Goal: Information Seeking & Learning: Learn about a topic

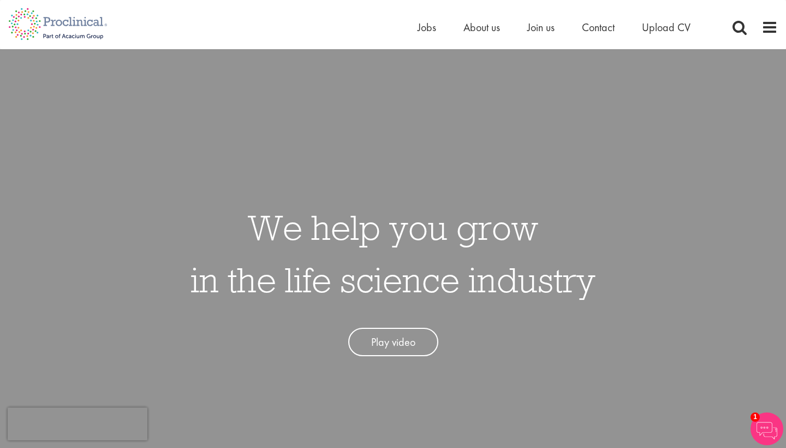
click at [402, 341] on link "Play video" at bounding box center [393, 341] width 90 height 29
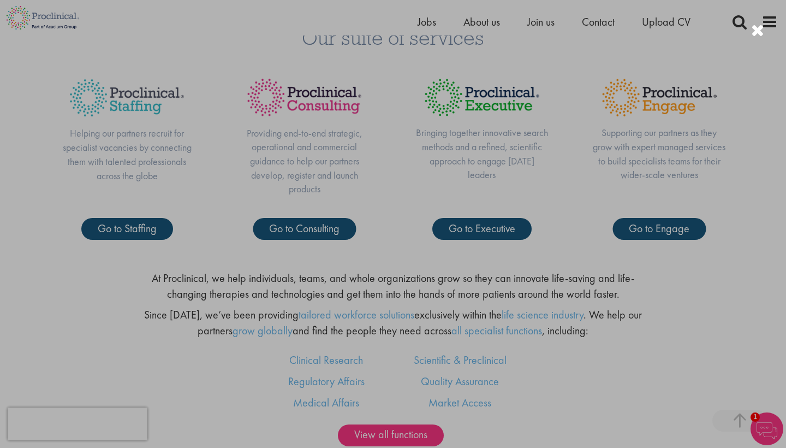
scroll to position [534, 0]
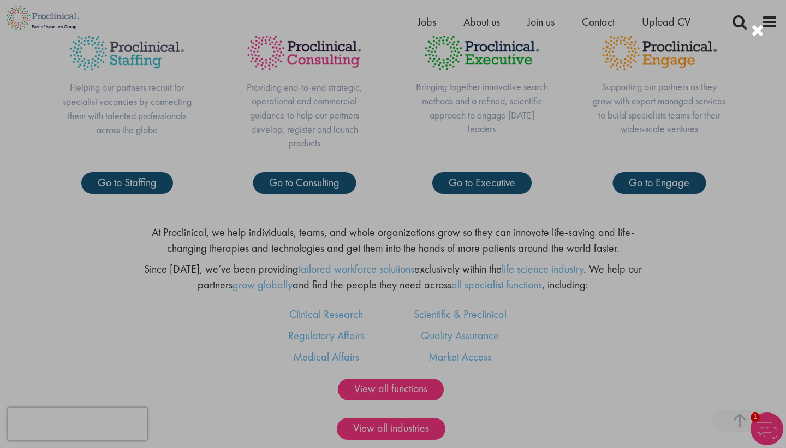
click at [241, 371] on div at bounding box center [393, 224] width 786 height 448
click at [537, 404] on div at bounding box center [393, 224] width 786 height 448
click at [510, 374] on div at bounding box center [393, 224] width 786 height 448
click at [756, 37] on div at bounding box center [757, 31] width 13 height 18
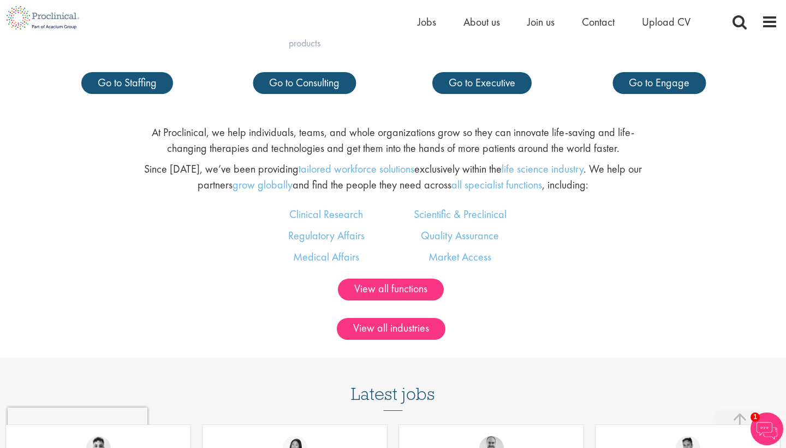
scroll to position [638, 0]
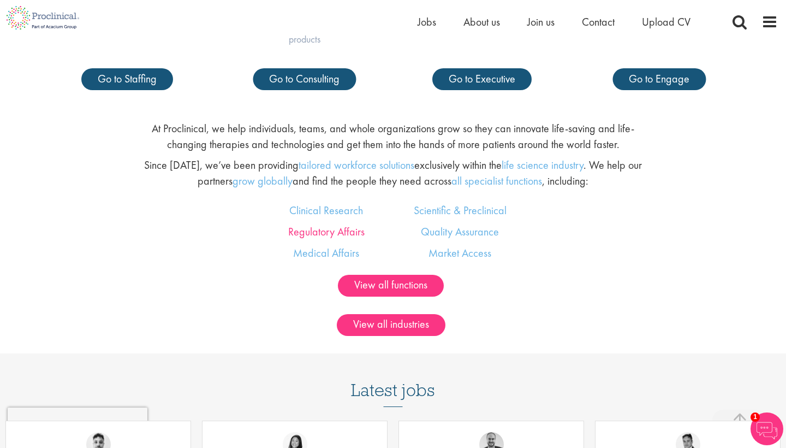
click at [329, 227] on link "Regulatory Affairs" at bounding box center [326, 231] width 76 height 14
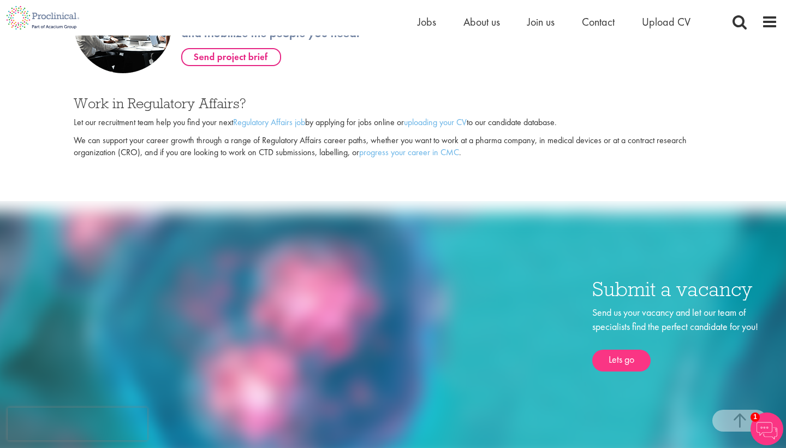
scroll to position [556, 0]
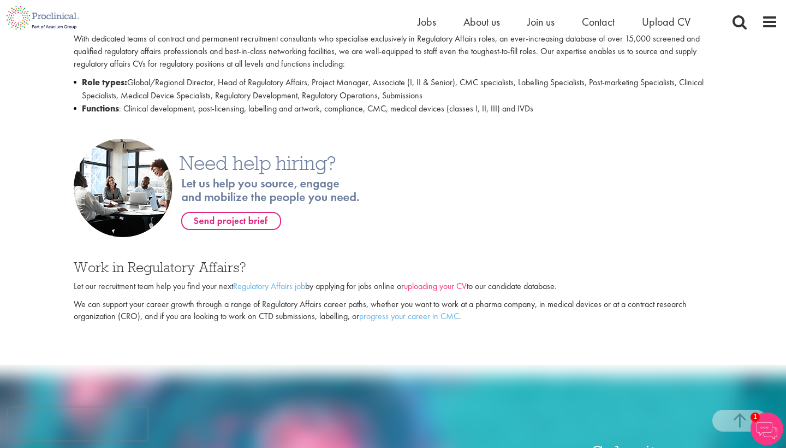
click at [434, 280] on link "uploading your CV" at bounding box center [435, 285] width 63 height 11
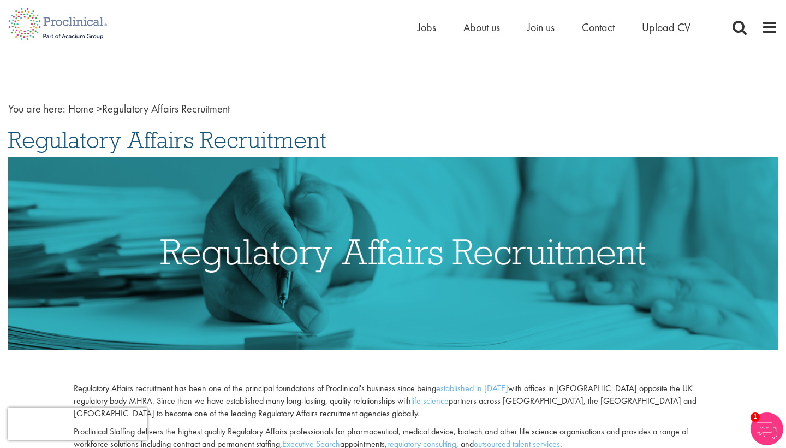
scroll to position [0, 0]
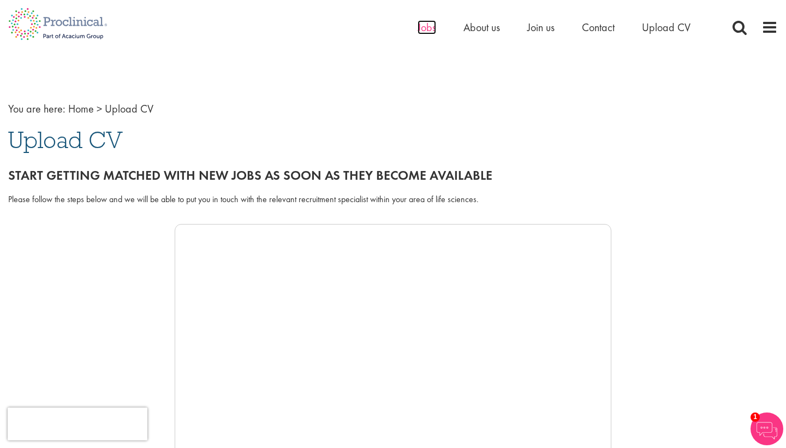
click at [430, 31] on span "Jobs" at bounding box center [427, 27] width 19 height 14
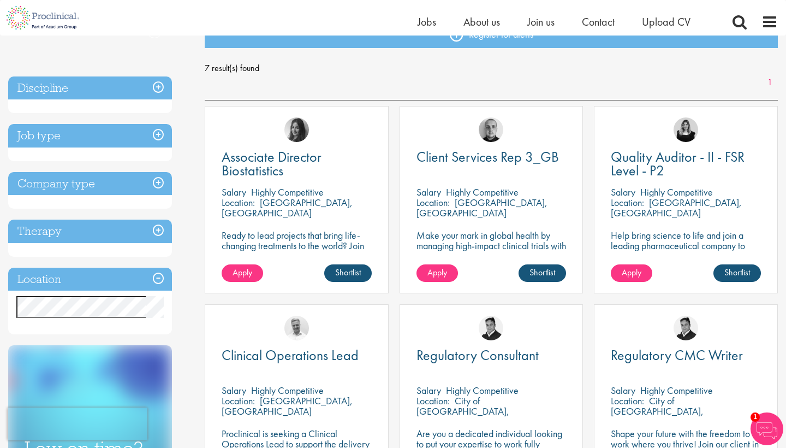
scroll to position [157, 0]
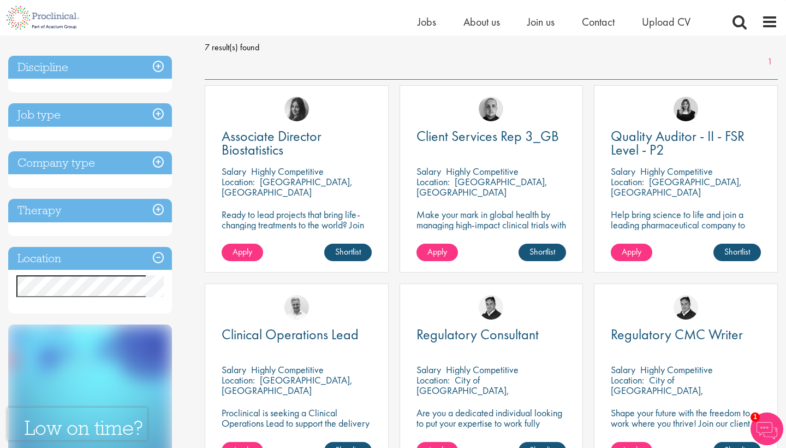
click at [134, 120] on h3 "Job type" at bounding box center [90, 114] width 164 height 23
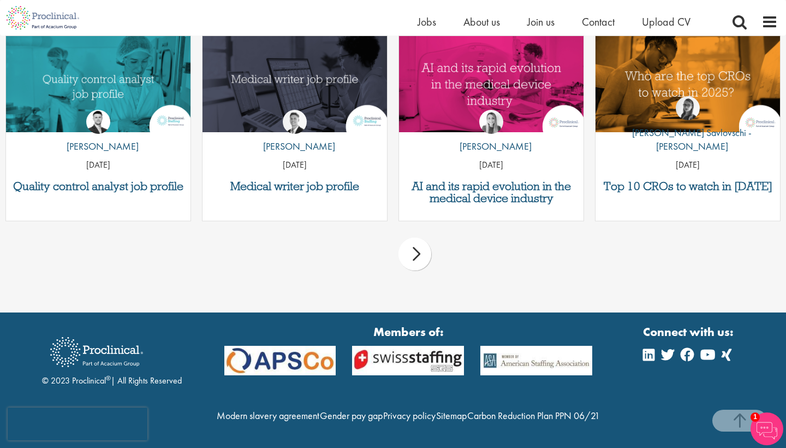
scroll to position [963, 0]
